Goal: Register for event/course: Register for event/course

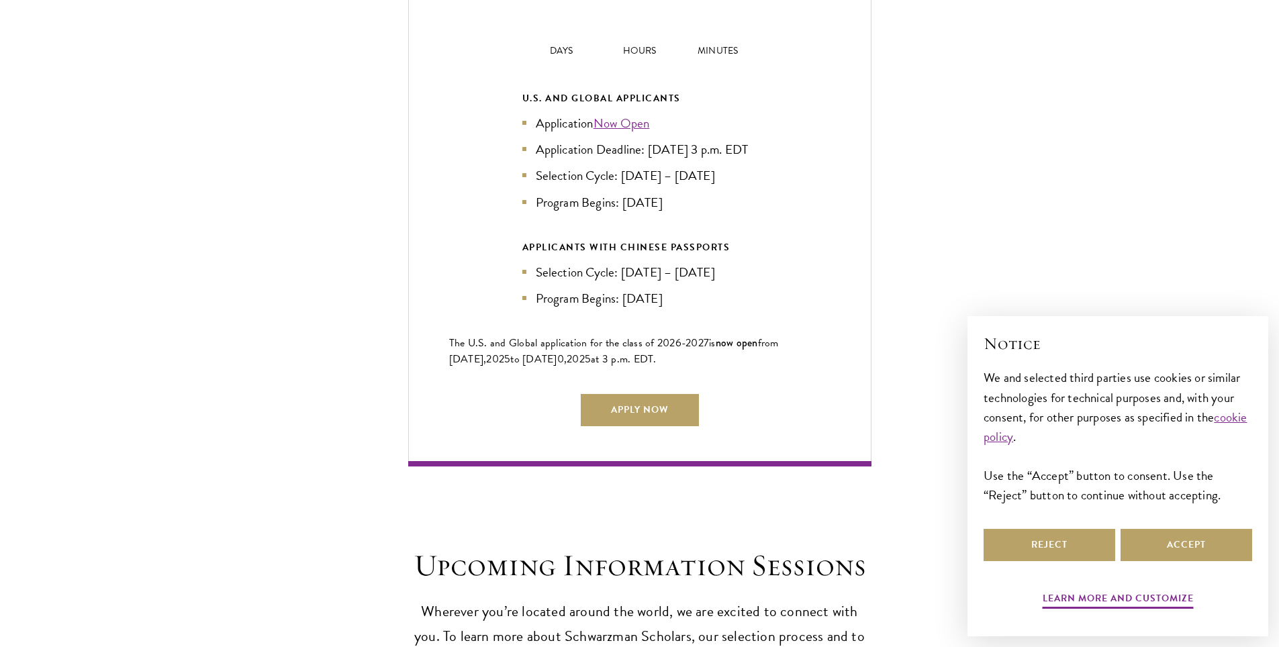
scroll to position [3021, 0]
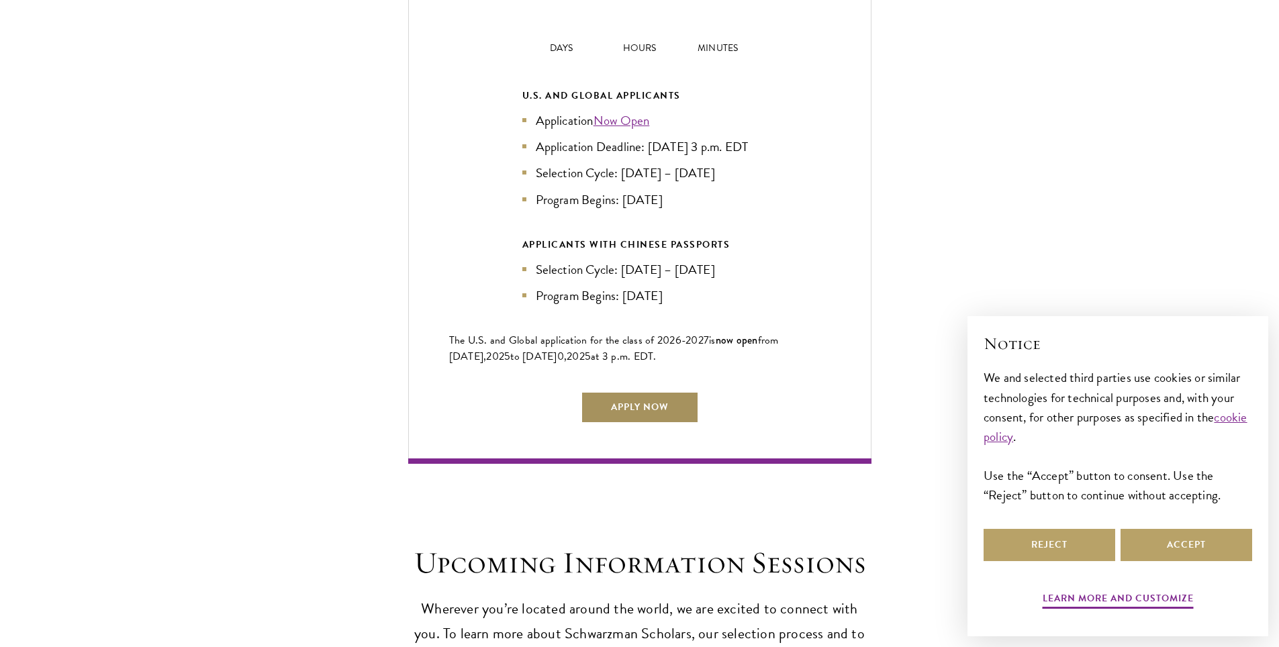
click at [599, 403] on link "Apply Now" at bounding box center [640, 407] width 118 height 32
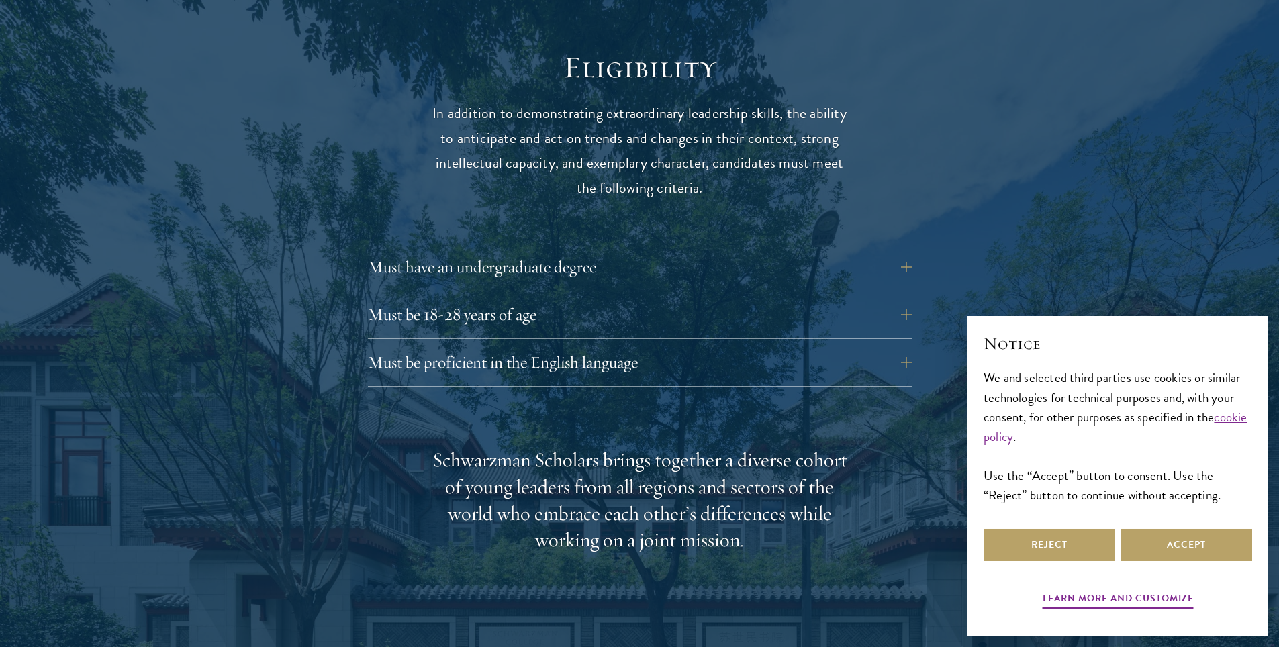
scroll to position [1745, 0]
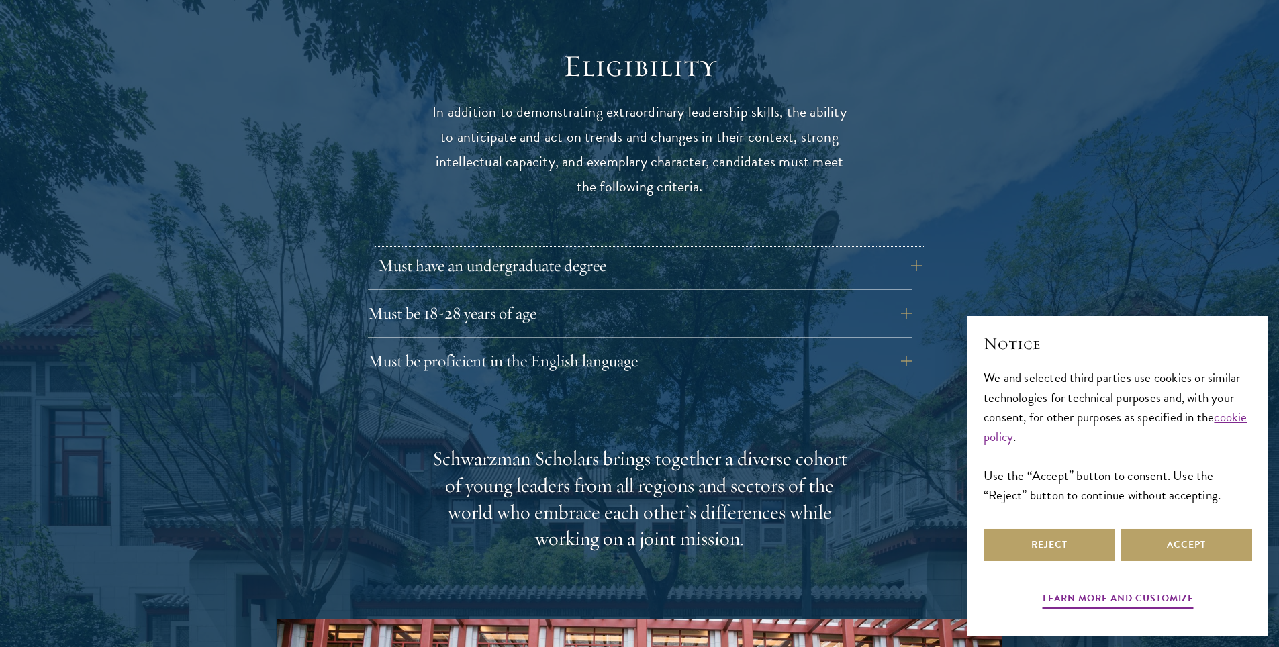
click at [420, 250] on button "Must have an undergraduate degree" at bounding box center [650, 266] width 544 height 32
click at [444, 297] on button "Must be 18-28 years of age" at bounding box center [650, 313] width 544 height 32
click at [434, 345] on button "Must be proficient in the English language" at bounding box center [650, 361] width 544 height 32
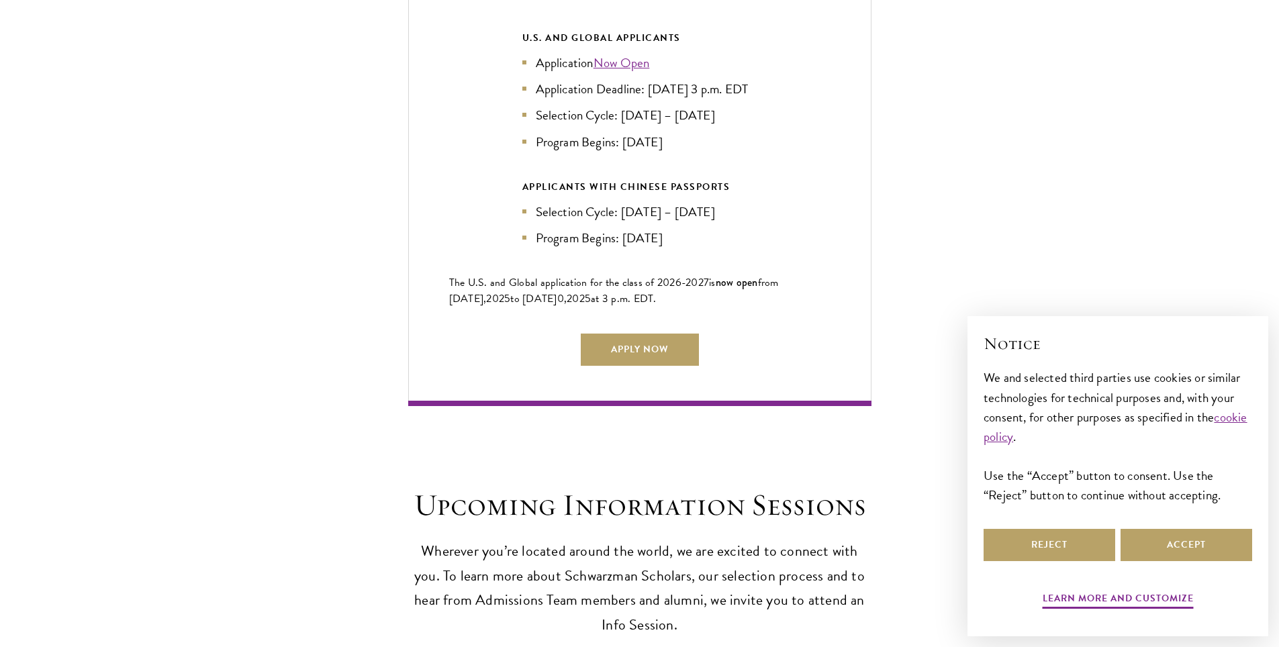
scroll to position [3088, 0]
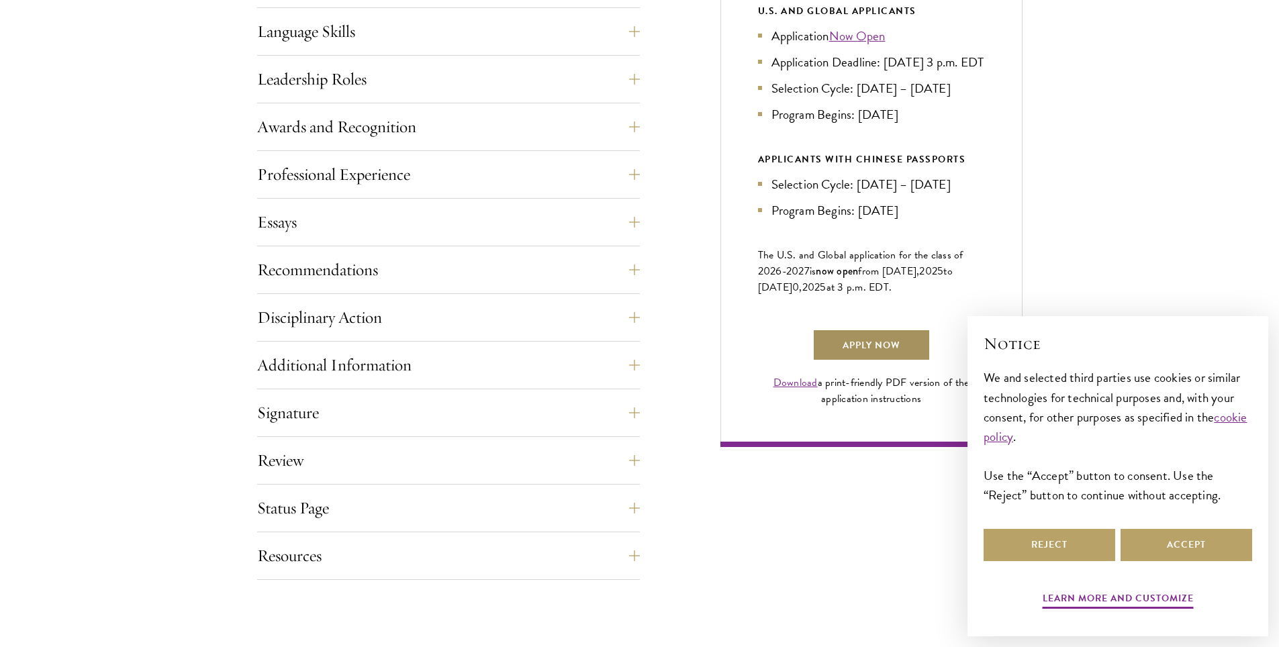
scroll to position [738, 0]
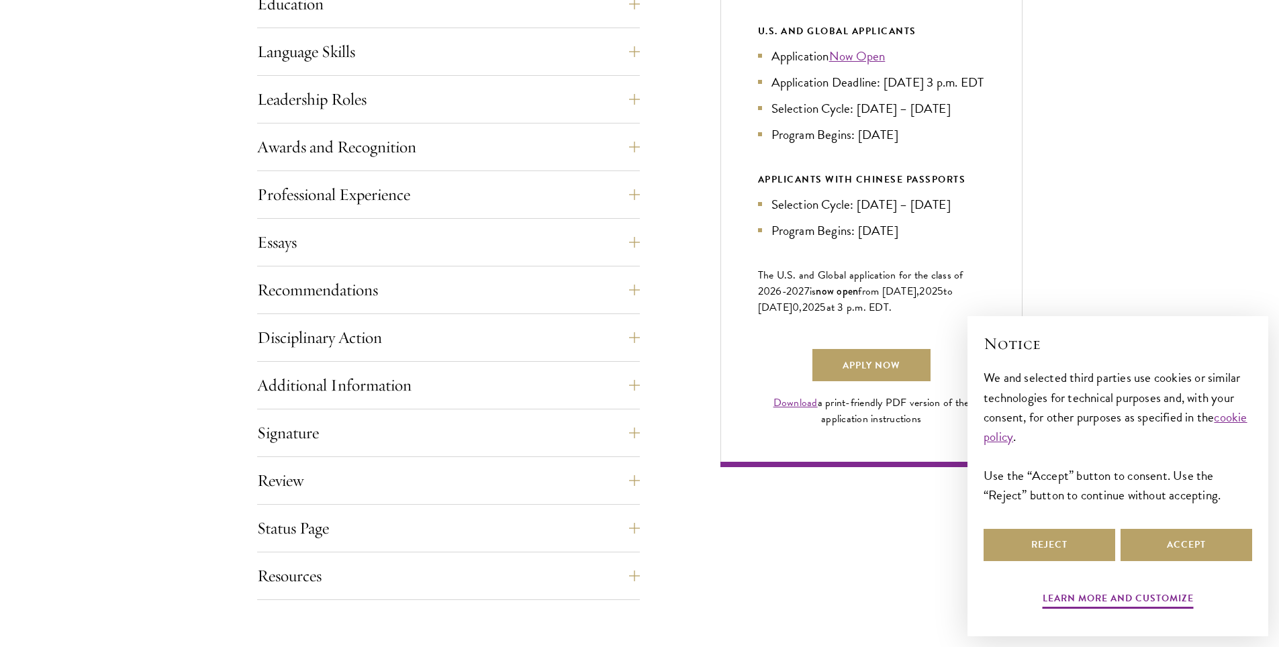
click at [824, 214] on li "Selection Cycle: [DATE] – [DATE]" at bounding box center [871, 204] width 227 height 19
click at [794, 65] on li "Application Now Open" at bounding box center [871, 55] width 227 height 19
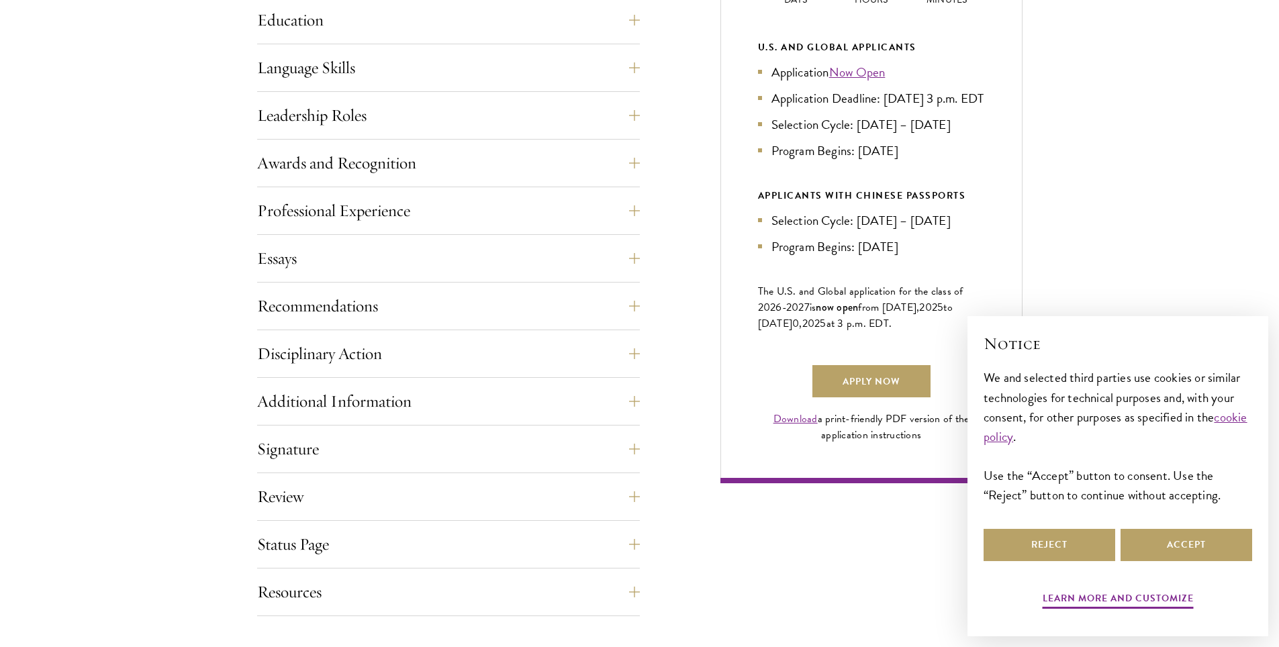
scroll to position [603, 0]
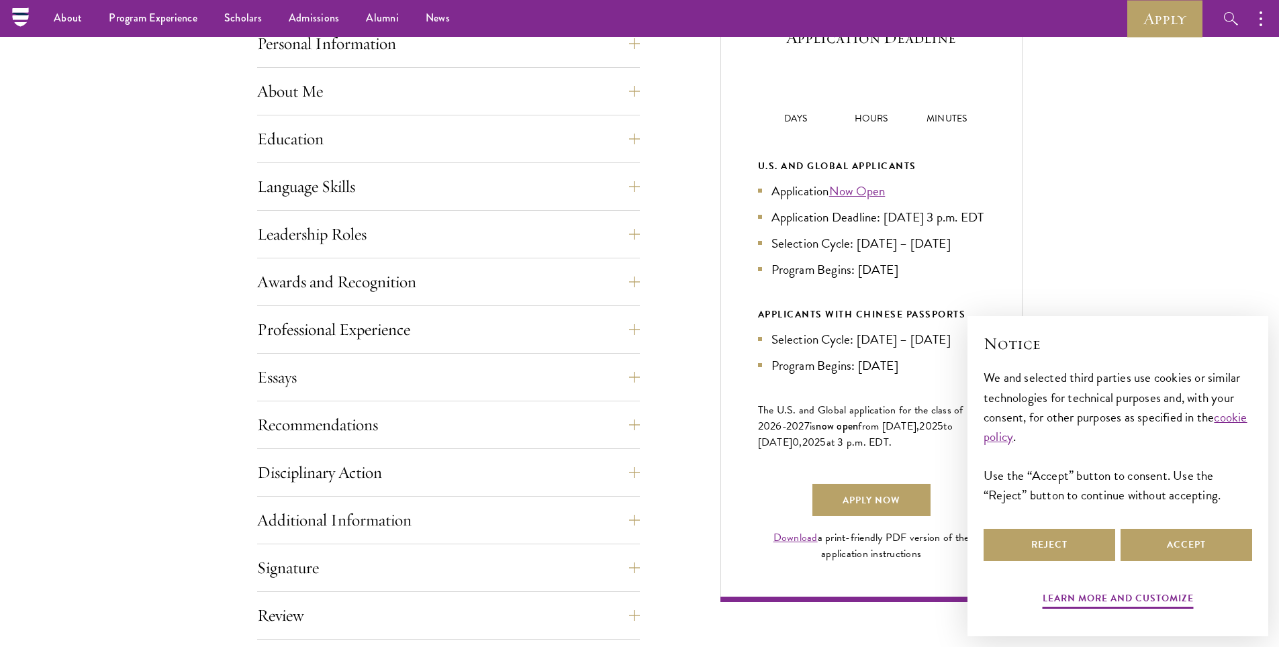
click at [785, 190] on li "Application Now Open" at bounding box center [871, 190] width 227 height 19
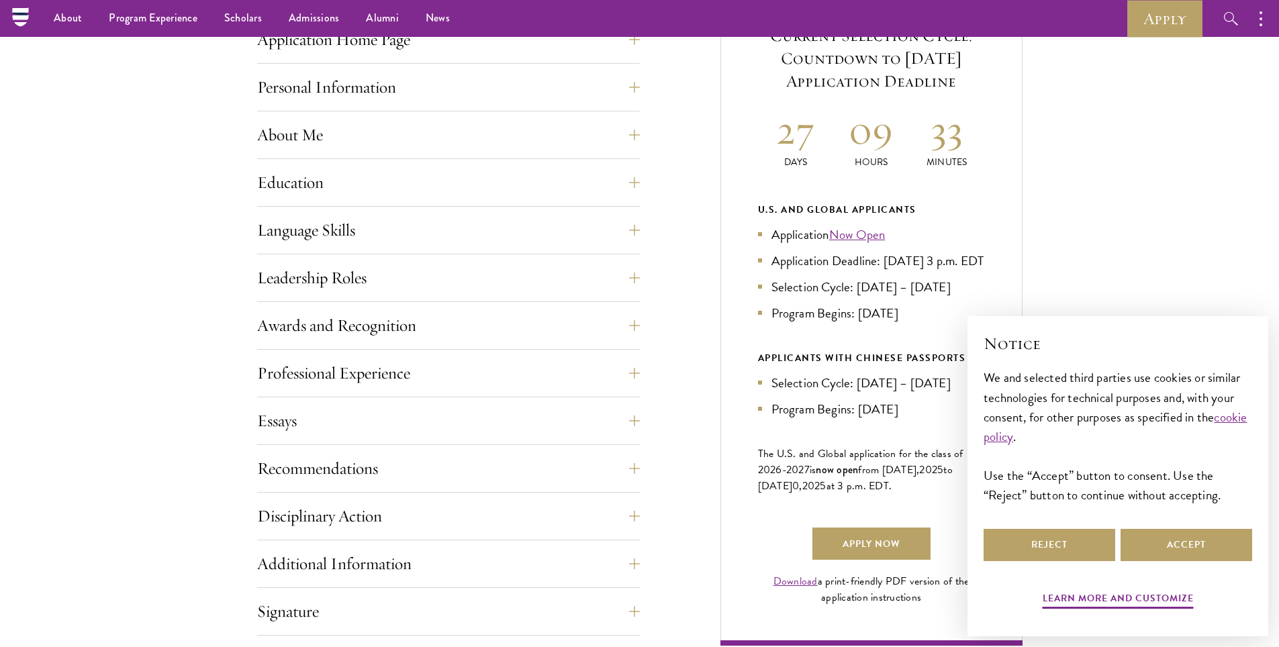
scroll to position [536, 0]
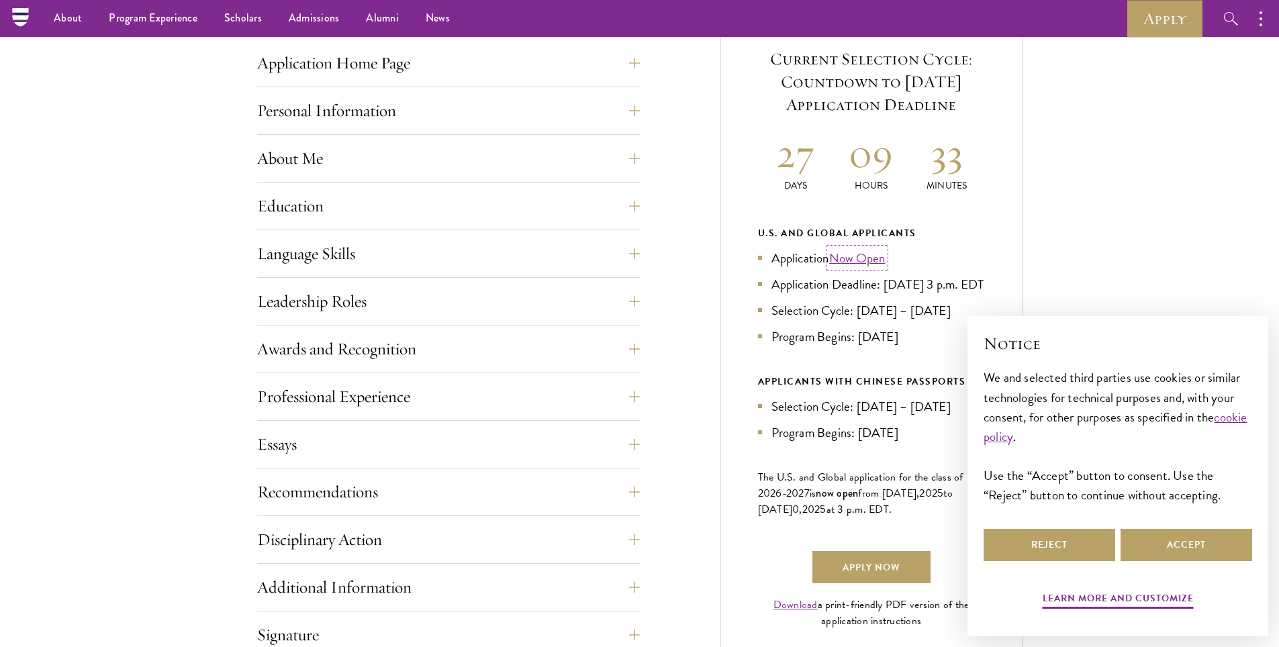
click at [840, 258] on link "Now Open" at bounding box center [857, 257] width 56 height 19
